Goal: Information Seeking & Learning: Learn about a topic

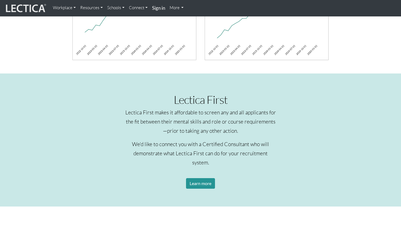
scroll to position [496, 0]
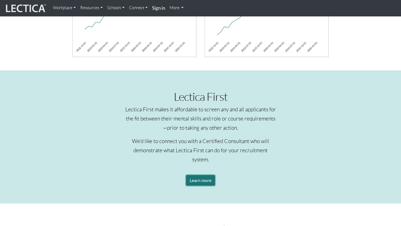
click at [202, 175] on link "Learn more" at bounding box center [200, 180] width 29 height 11
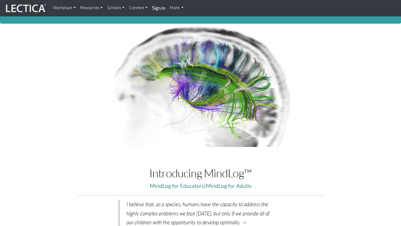
scroll to position [0, 0]
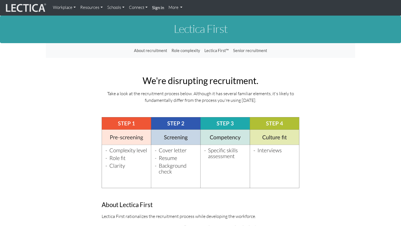
click at [100, 7] on link "Resources" at bounding box center [91, 7] width 27 height 11
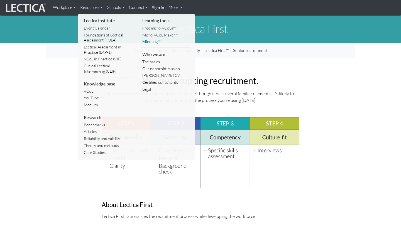
click at [149, 42] on link "MindLog™" at bounding box center [166, 41] width 50 height 7
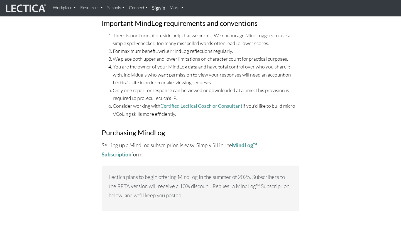
scroll to position [1972, 0]
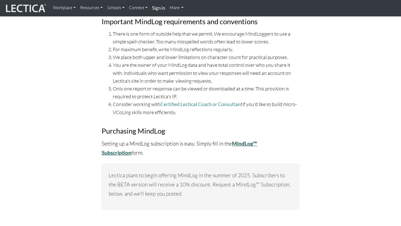
click at [257, 140] on strong "MindLog™ Subscription" at bounding box center [179, 148] width 155 height 16
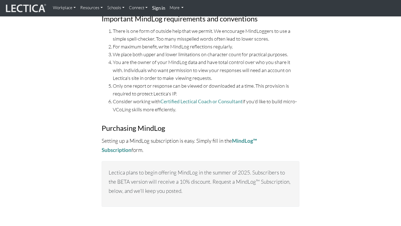
scroll to position [1973, 0]
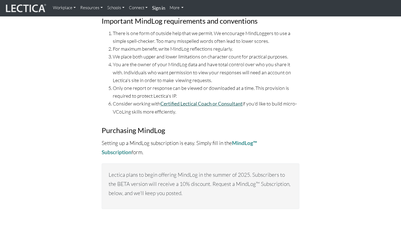
click at [207, 101] on link "Certified Lectical Coach or Consultant" at bounding box center [201, 104] width 82 height 6
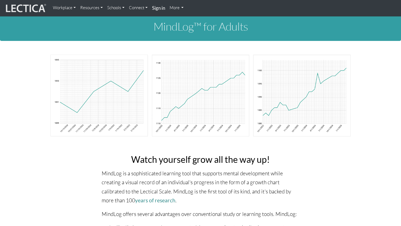
scroll to position [0, 0]
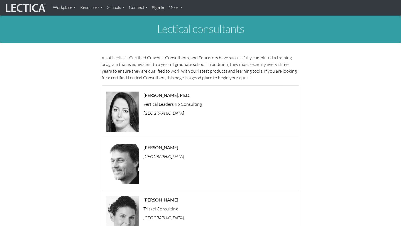
click at [146, 8] on link "Connect" at bounding box center [138, 7] width 23 height 11
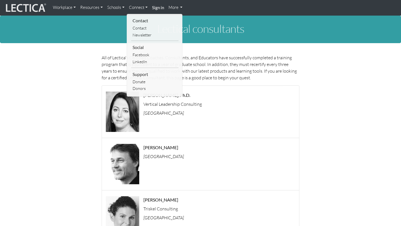
click at [182, 8] on link "More" at bounding box center [175, 7] width 19 height 11
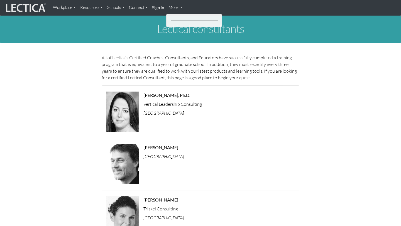
click at [183, 9] on link "More" at bounding box center [175, 7] width 19 height 11
click at [75, 7] on link "Workplace" at bounding box center [64, 7] width 27 height 11
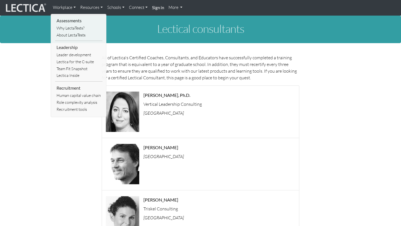
click at [101, 6] on link "Resources" at bounding box center [91, 7] width 27 height 11
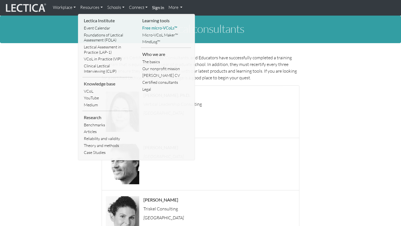
click at [156, 30] on link "Free micro-VCoLs™" at bounding box center [166, 28] width 50 height 7
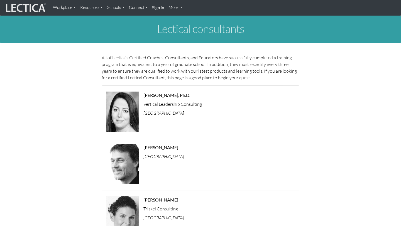
click at [102, 7] on link "Resources" at bounding box center [91, 7] width 27 height 11
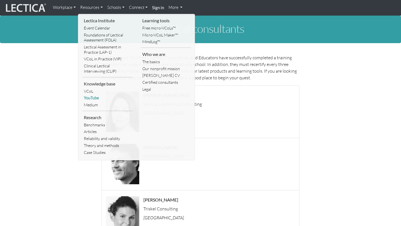
click at [90, 97] on link "YouTube" at bounding box center [107, 98] width 50 height 7
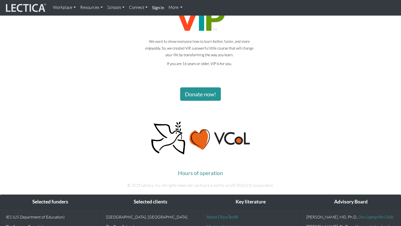
scroll to position [1153, 0]
